Goal: Check status: Check status

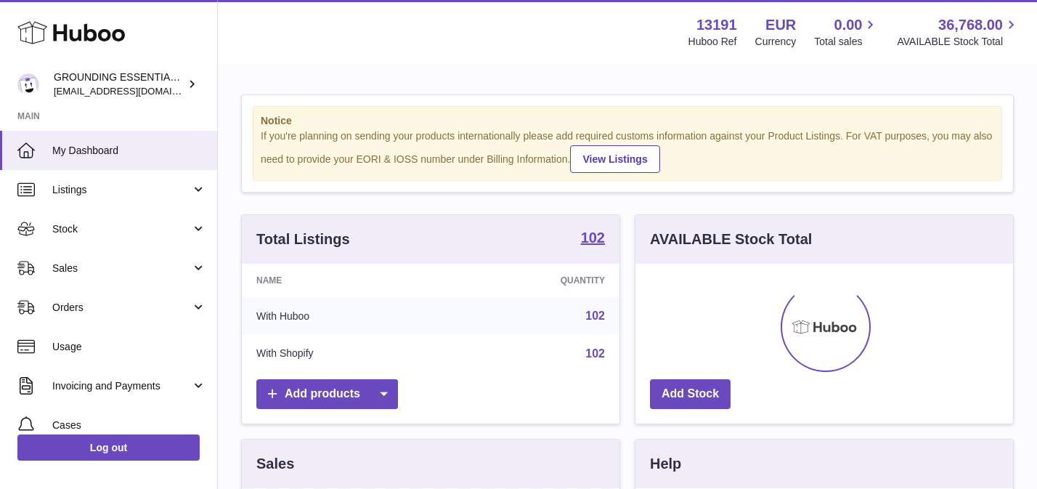
scroll to position [227, 378]
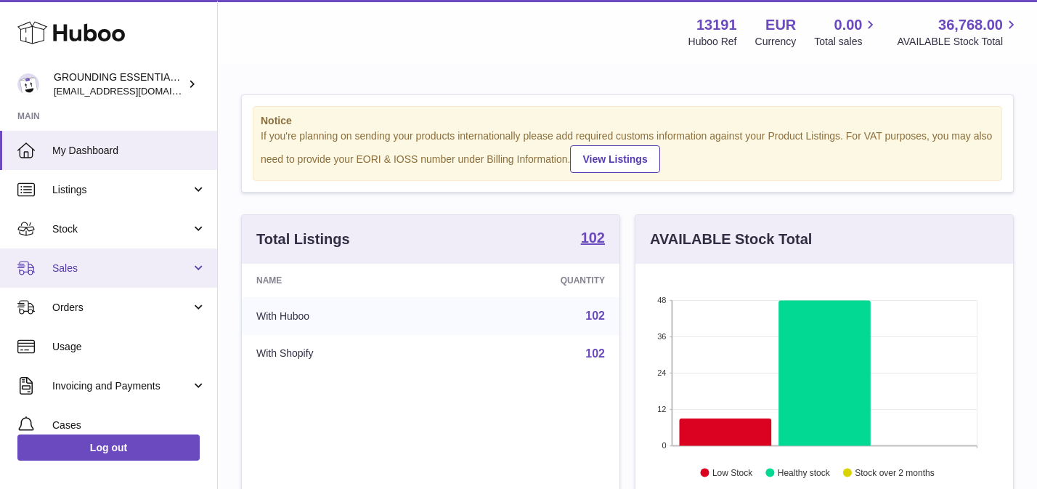
click at [130, 259] on link "Sales" at bounding box center [108, 267] width 217 height 39
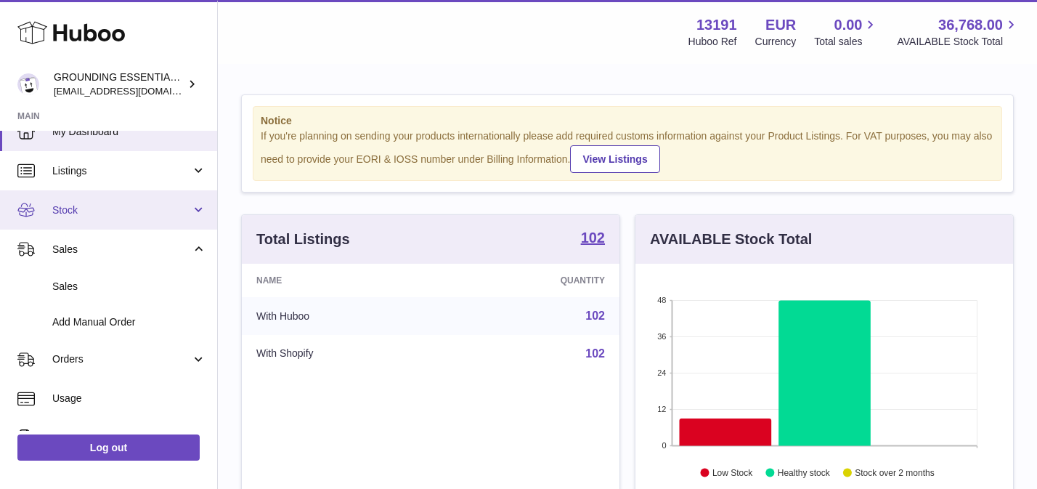
click at [121, 216] on link "Stock" at bounding box center [108, 209] width 217 height 39
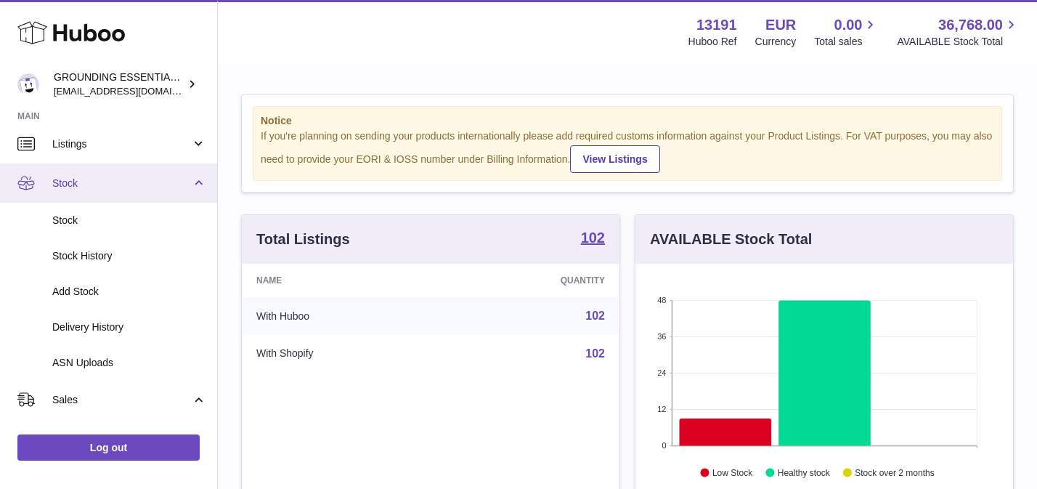
scroll to position [47, 0]
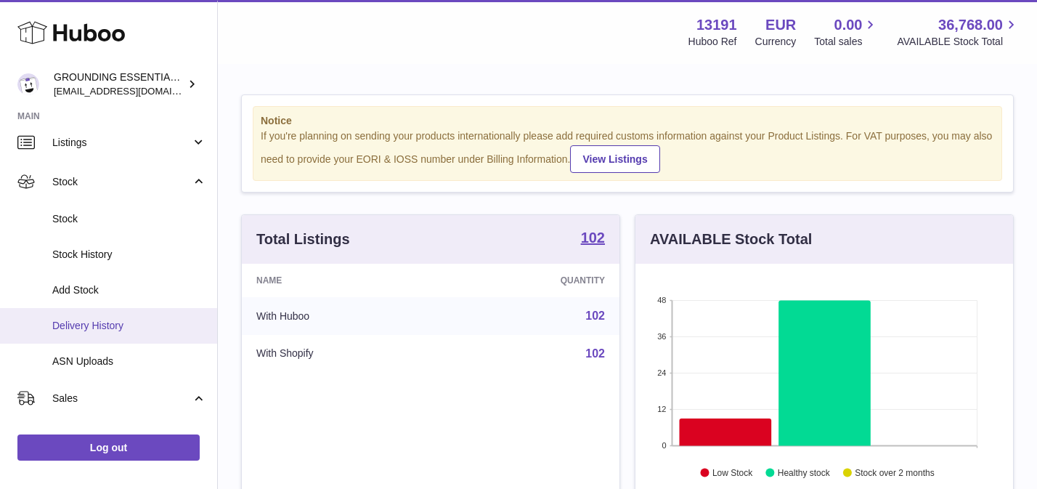
click at [115, 325] on span "Delivery History" at bounding box center [129, 326] width 154 height 14
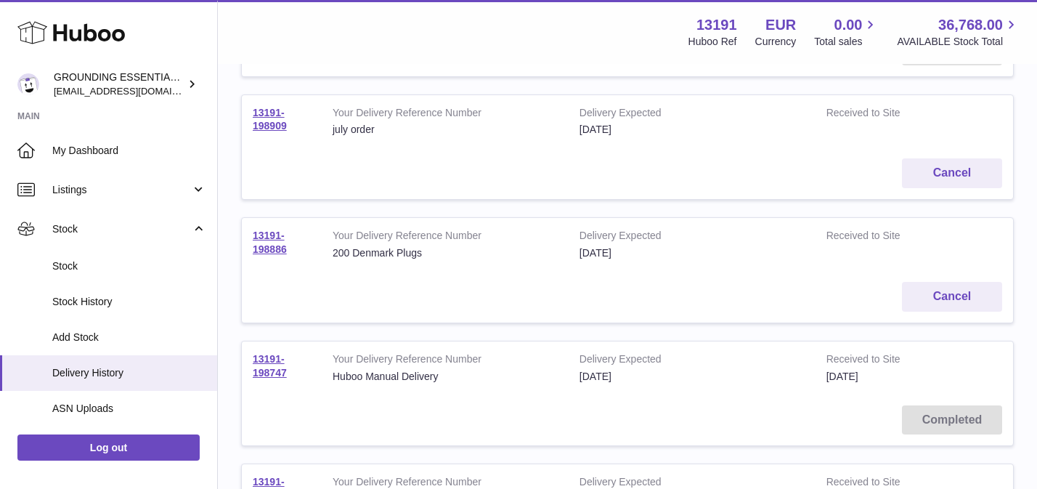
scroll to position [471, 0]
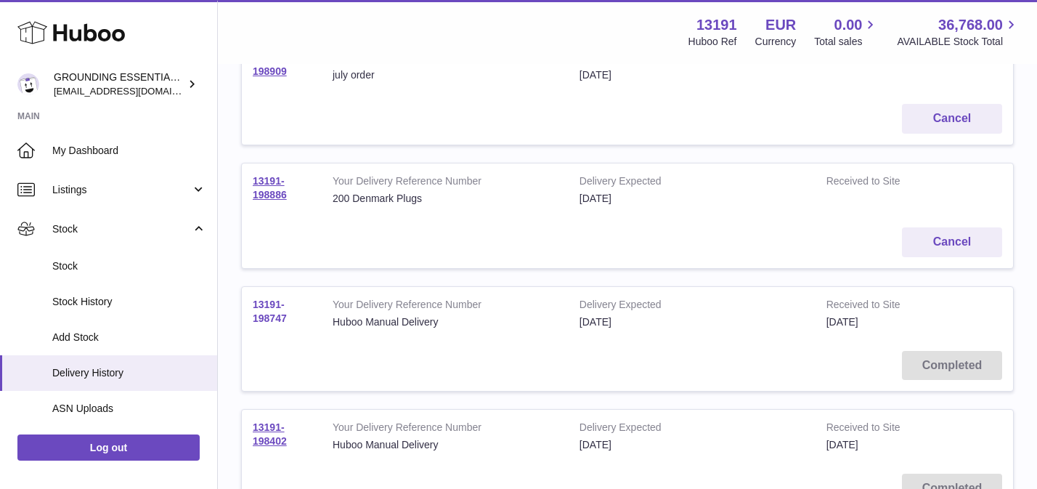
click at [267, 314] on link "13191-198747" at bounding box center [270, 310] width 34 height 25
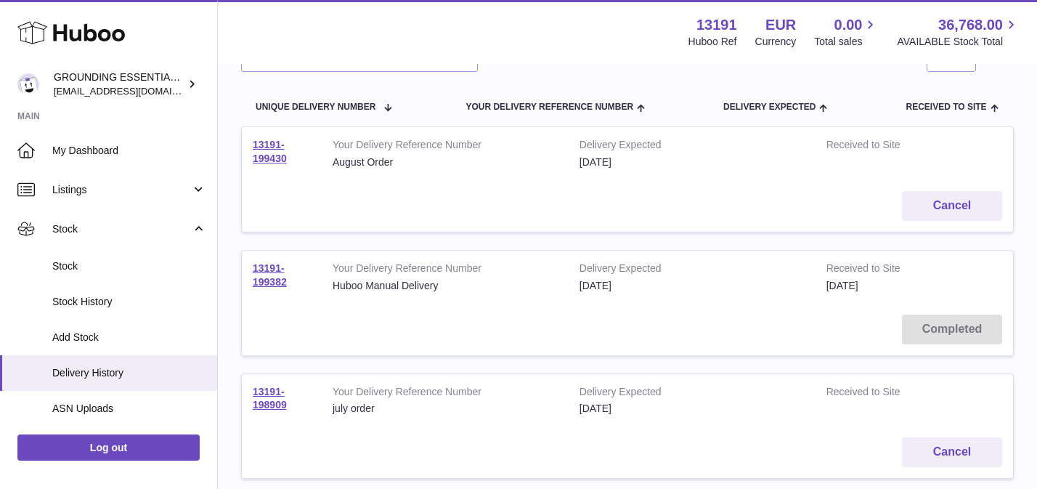
scroll to position [140, 0]
click at [270, 277] on link "13191-199382" at bounding box center [270, 272] width 34 height 25
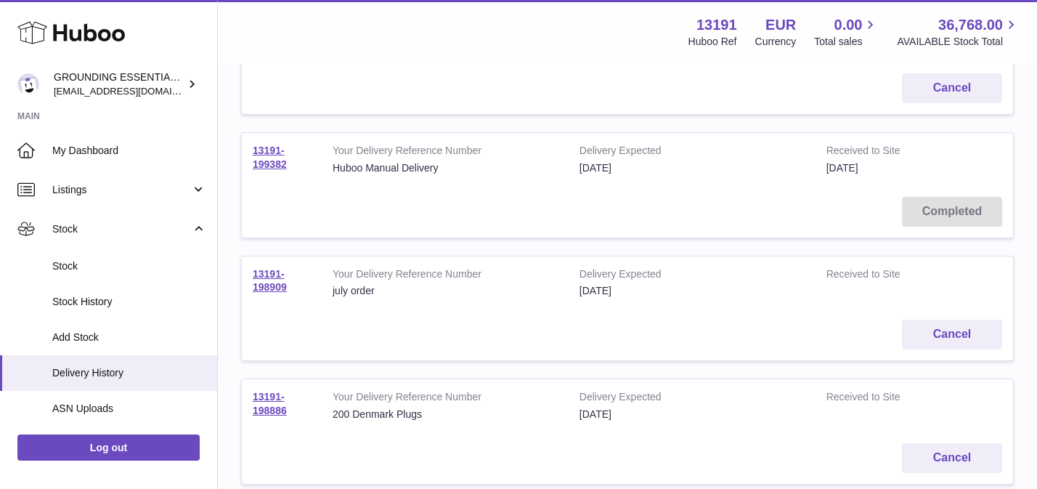
scroll to position [257, 0]
click at [365, 328] on td "Cancel" at bounding box center [627, 333] width 771 height 52
click at [269, 275] on link "13191-198909" at bounding box center [270, 279] width 34 height 25
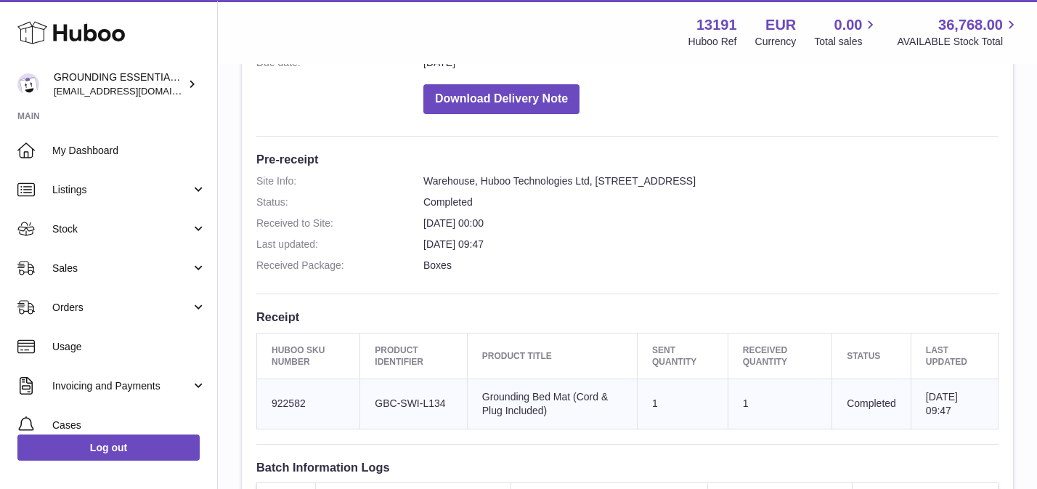
scroll to position [211, 0]
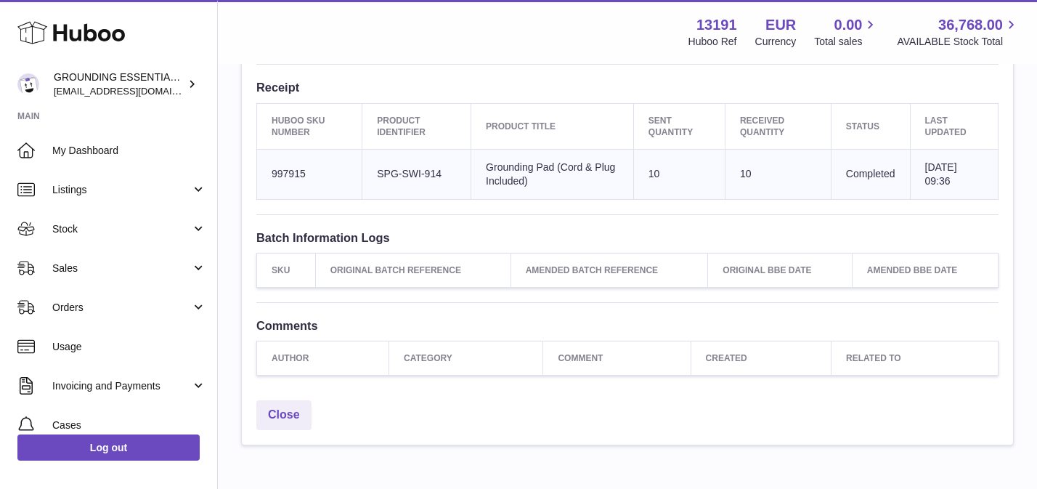
scroll to position [504, 0]
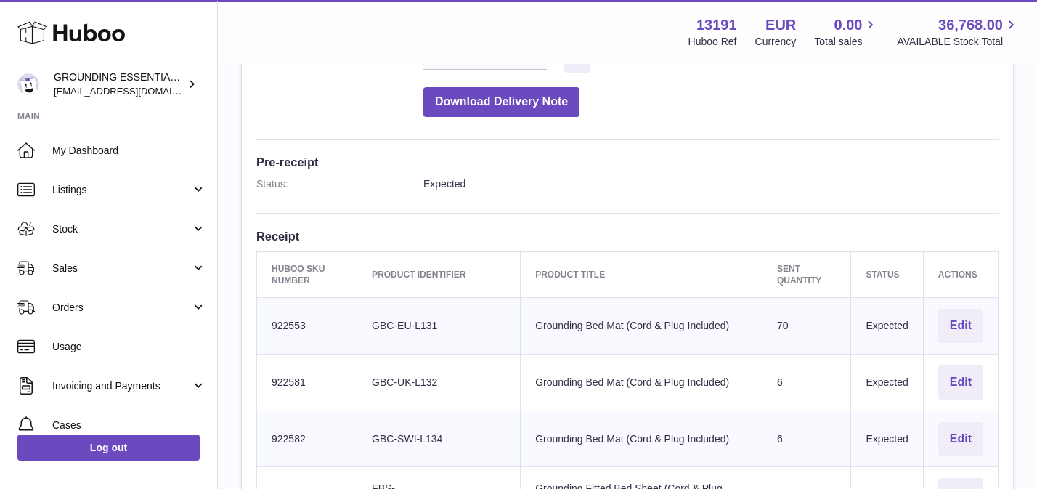
scroll to position [310, 0]
